Goal: Check status: Check status

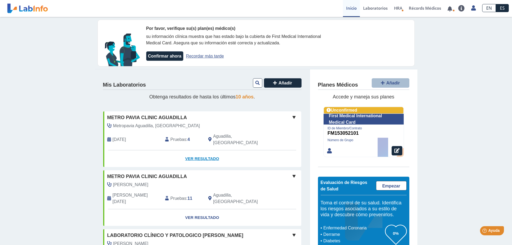
click at [201, 152] on link "Ver Resultado" at bounding box center [202, 158] width 198 height 17
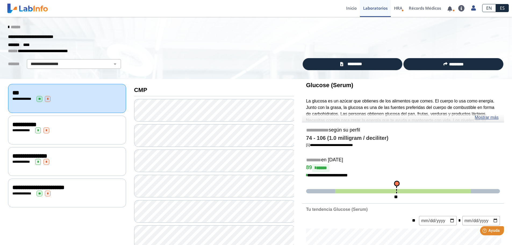
click at [34, 129] on div "**********" at bounding box center [66, 130] width 109 height 6
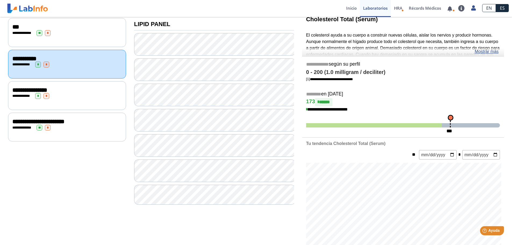
scroll to position [27, 0]
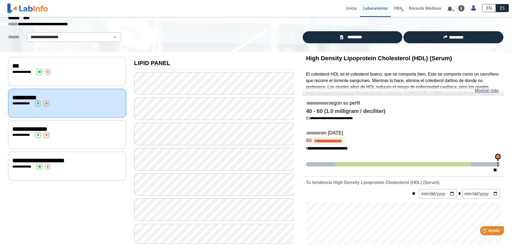
click at [33, 70] on span "**********" at bounding box center [22, 71] width 21 height 3
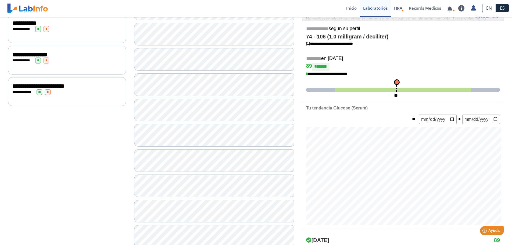
scroll to position [48, 0]
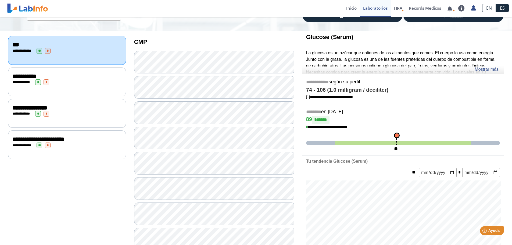
click at [47, 137] on span "**********" at bounding box center [38, 139] width 52 height 6
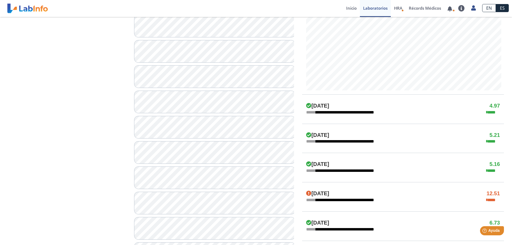
scroll to position [236, 0]
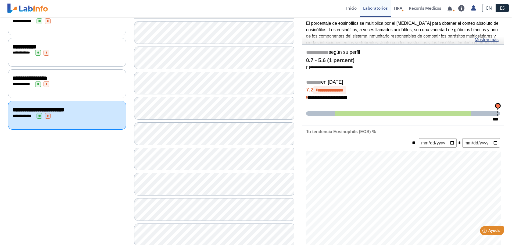
scroll to position [21, 0]
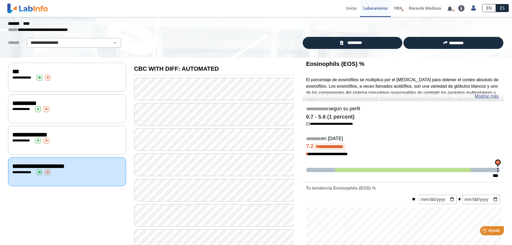
click at [491, 95] on link "Mostrar más" at bounding box center [486, 96] width 24 height 6
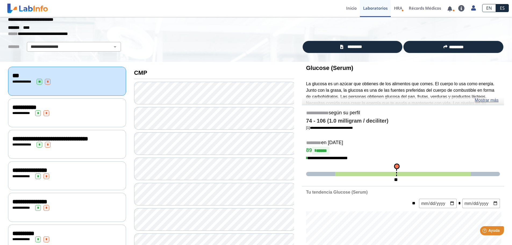
scroll to position [27, 0]
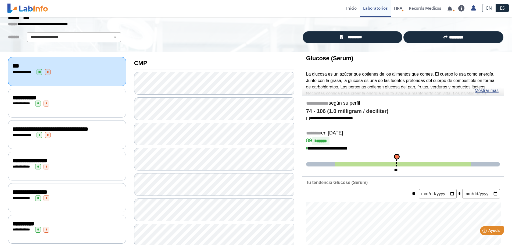
click at [45, 70] on span "*" at bounding box center [48, 72] width 6 height 6
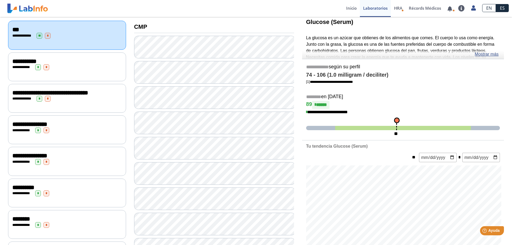
scroll to position [54, 0]
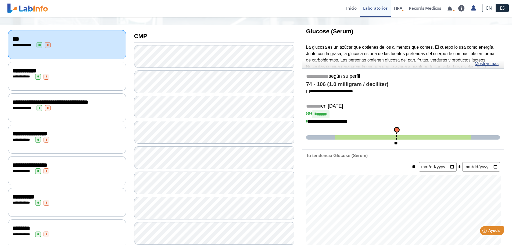
click at [38, 110] on span "*" at bounding box center [40, 108] width 6 height 6
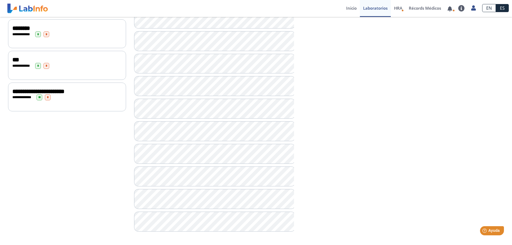
scroll to position [92, 0]
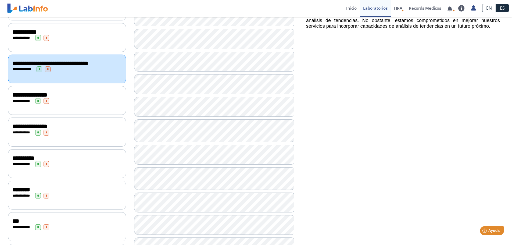
click at [45, 104] on span "*" at bounding box center [47, 101] width 6 height 6
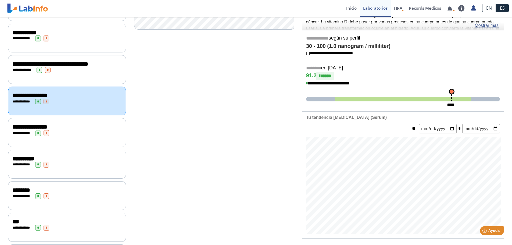
scroll to position [92, 0]
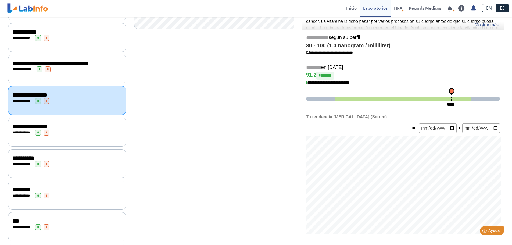
click at [44, 135] on span "*" at bounding box center [47, 132] width 6 height 6
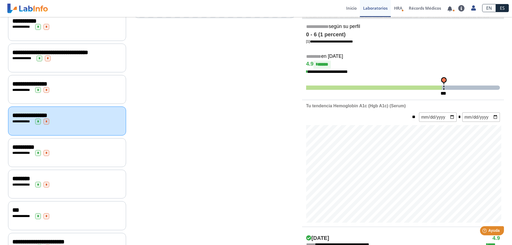
scroll to position [107, 0]
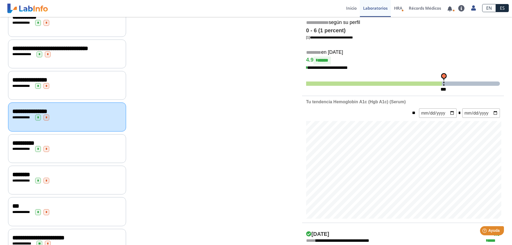
click at [40, 152] on span "*" at bounding box center [38, 149] width 6 height 6
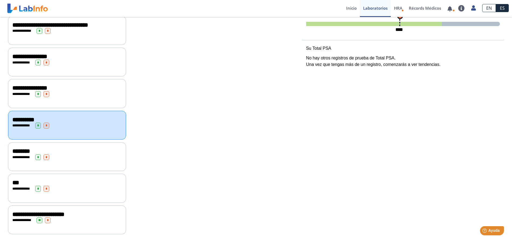
scroll to position [132, 0]
click at [45, 158] on span "*" at bounding box center [47, 157] width 6 height 6
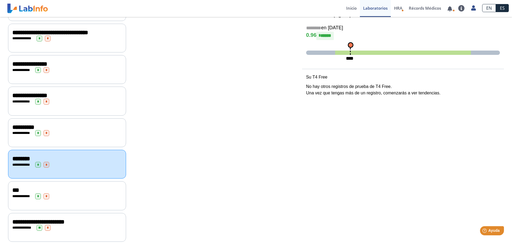
scroll to position [132, 0]
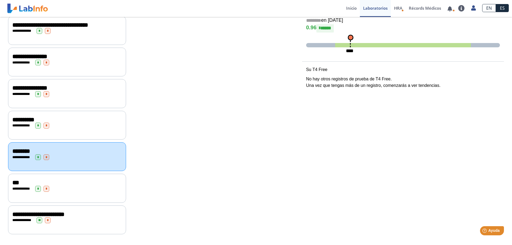
click at [44, 191] on span "*" at bounding box center [47, 189] width 6 height 6
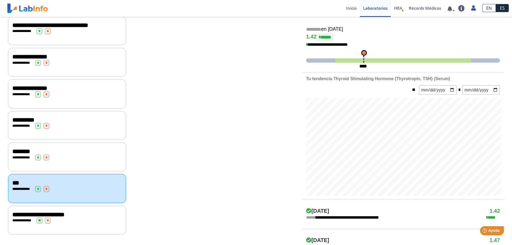
scroll to position [212, 0]
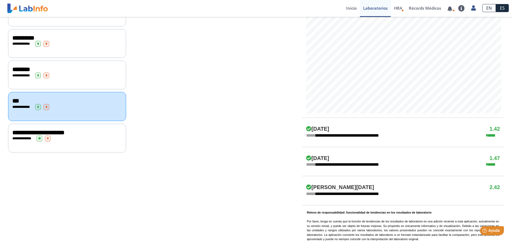
click at [52, 134] on span "**********" at bounding box center [38, 132] width 52 height 6
